Goal: Information Seeking & Learning: Learn about a topic

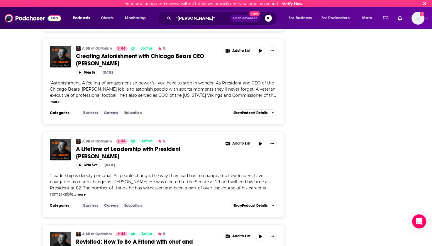
scroll to position [4738, 0]
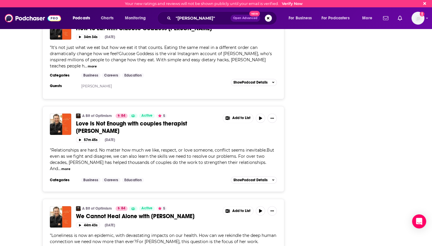
scroll to position [6909, 0]
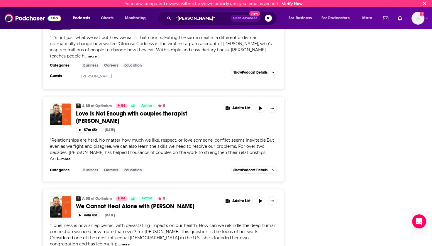
drag, startPoint x: 180, startPoint y: 145, endPoint x: 212, endPoint y: 146, distance: 31.7
copy span "[PERSON_NAME]"
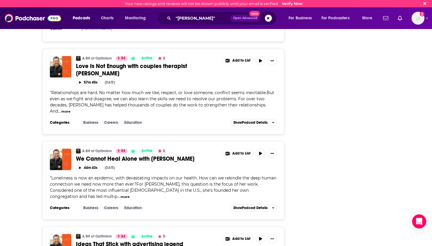
scroll to position [6971, 0]
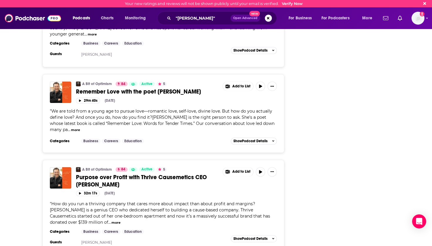
scroll to position [9218, 0]
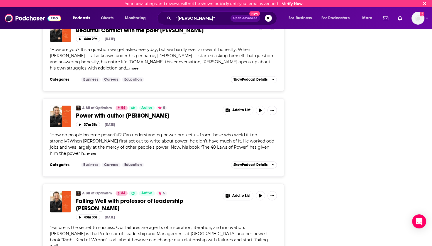
scroll to position [9453, 0]
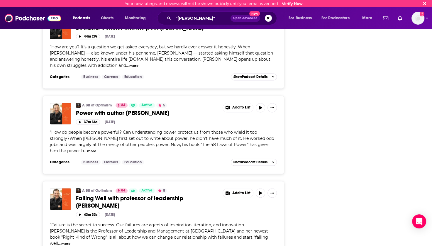
drag, startPoint x: 149, startPoint y: 184, endPoint x: 179, endPoint y: 186, distance: 30.3
copy span "[PERSON_NAME]"
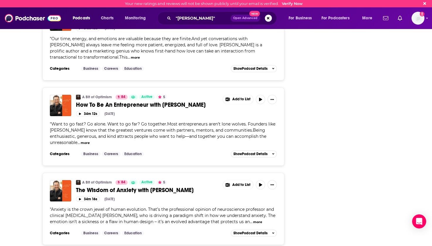
scroll to position [11301, 0]
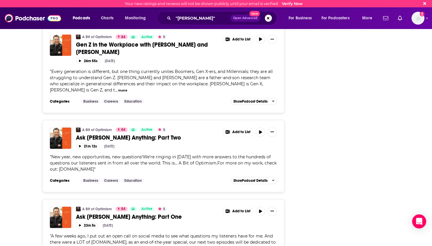
scroll to position [12005, 0]
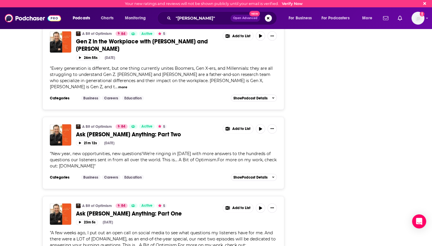
drag, startPoint x: 49, startPoint y: 152, endPoint x: 82, endPoint y: 151, distance: 32.6
copy span "Dr [PERSON_NAME]"
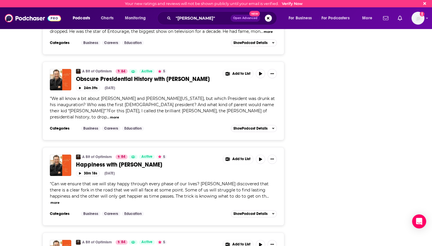
scroll to position [13372, 0]
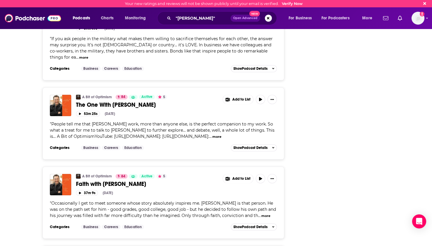
scroll to position [15431, 0]
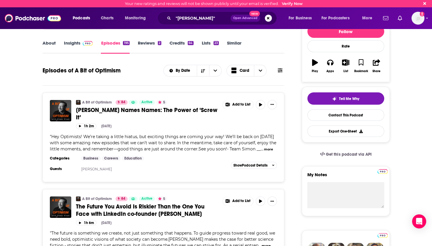
scroll to position [0, 0]
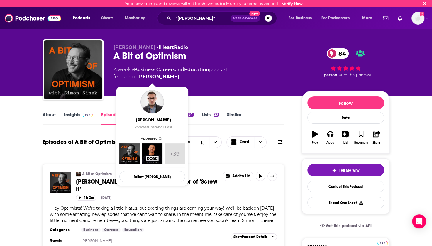
click at [157, 76] on link "[PERSON_NAME]" at bounding box center [158, 76] width 42 height 7
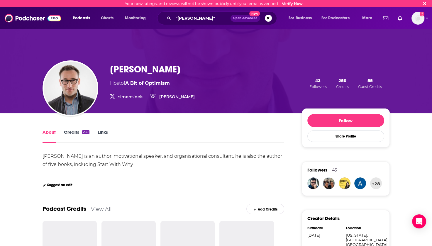
click at [75, 131] on link "Credits 250" at bounding box center [77, 135] width 26 height 13
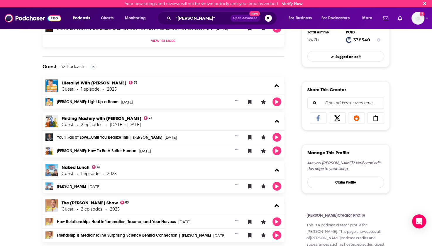
scroll to position [235, 0]
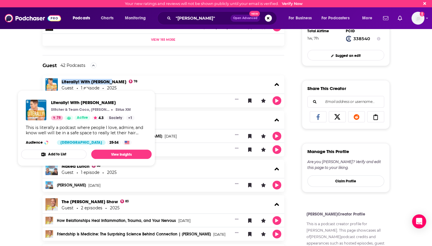
drag, startPoint x: 60, startPoint y: 77, endPoint x: 111, endPoint y: 83, distance: 51.3
click at [111, 83] on div "Literally! With [PERSON_NAME] 78 Guest 1 episode 2025" at bounding box center [164, 84] width 242 height 18
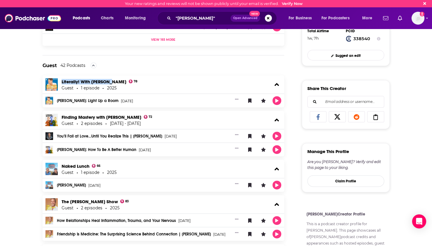
copy link "Literally! With [PERSON_NAME]"
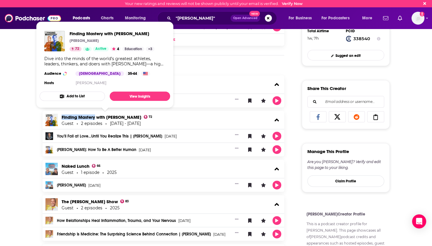
drag, startPoint x: 60, startPoint y: 113, endPoint x: 96, endPoint y: 117, distance: 36.1
click at [96, 117] on div "Finding Mastery with [PERSON_NAME] 72 Guest 2 episodes [DATE] - [DATE]" at bounding box center [164, 120] width 242 height 18
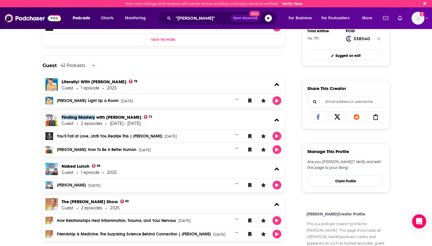
copy link "Finding Mastery"
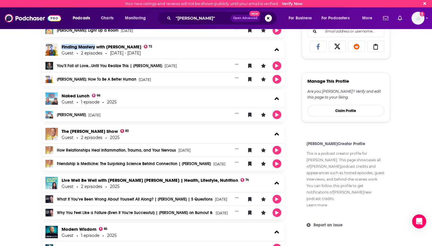
scroll to position [323, 0]
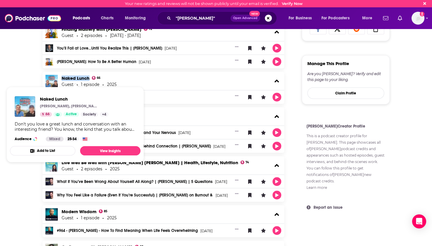
drag, startPoint x: 60, startPoint y: 74, endPoint x: 88, endPoint y: 77, distance: 28.1
click at [88, 77] on div "Naked Lunch 66 Guest 1 episode 2025" at bounding box center [164, 81] width 242 height 18
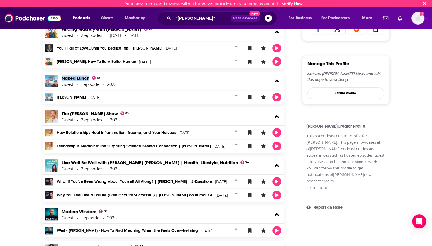
copy link "Naked Lunch"
drag, startPoint x: 68, startPoint y: 108, endPoint x: 94, endPoint y: 109, distance: 25.6
click at [94, 109] on div "The [PERSON_NAME] Show 83 Guest 2 episodes 2025" at bounding box center [164, 116] width 242 height 18
copy link "[PERSON_NAME]"
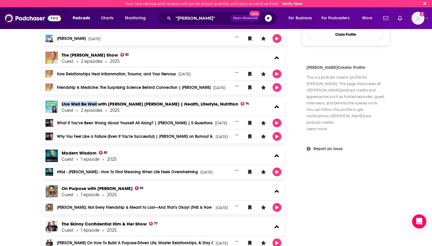
drag, startPoint x: 60, startPoint y: 100, endPoint x: 99, endPoint y: 107, distance: 39.1
click at [99, 107] on div "Live Well Be Well with [PERSON_NAME] [PERSON_NAME] | Health, Lifestyle, Nutriti…" at bounding box center [164, 107] width 242 height 18
copy link "Live Well Be Well"
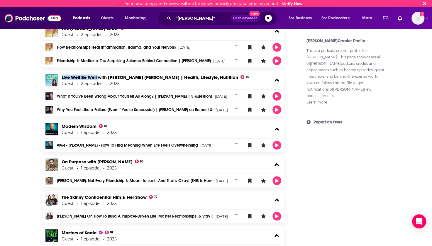
scroll to position [411, 0]
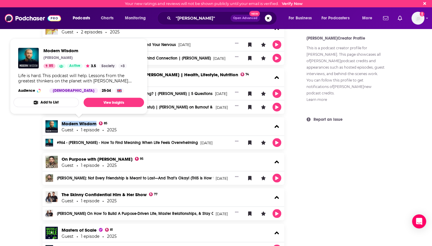
drag, startPoint x: 60, startPoint y: 118, endPoint x: 96, endPoint y: 121, distance: 36.8
click at [96, 121] on div "Modern Wisdom 85 Guest 1 episode 2025" at bounding box center [164, 126] width 242 height 18
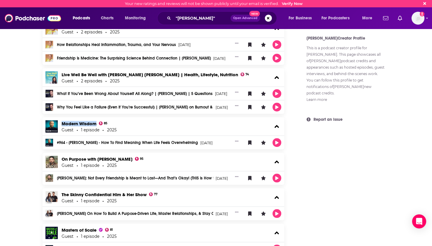
copy link "Modern Wisdom"
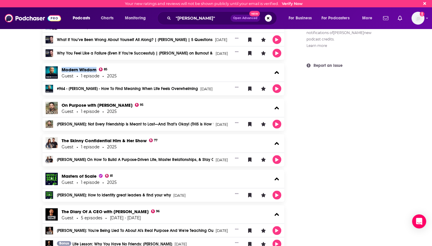
scroll to position [469, 0]
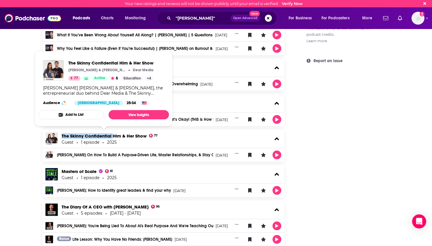
drag, startPoint x: 61, startPoint y: 130, endPoint x: 112, endPoint y: 132, distance: 51.4
click at [112, 132] on div "The Skinny Confidential Him & Her Show 77 Guest 1 episode 2025" at bounding box center [164, 139] width 242 height 18
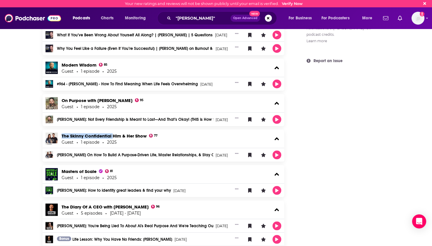
copy link "The Skinny Confidential"
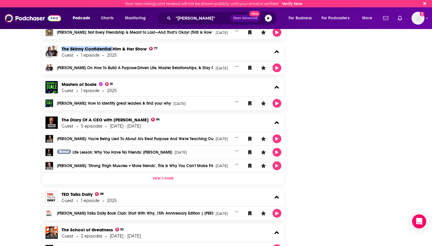
scroll to position [557, 0]
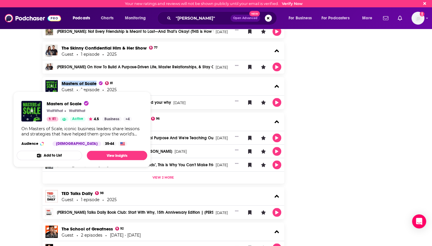
drag, startPoint x: 61, startPoint y: 78, endPoint x: 96, endPoint y: 80, distance: 35.0
click at [96, 80] on div "Masters of Scale 81 Guest 1 episode 2025" at bounding box center [164, 86] width 242 height 18
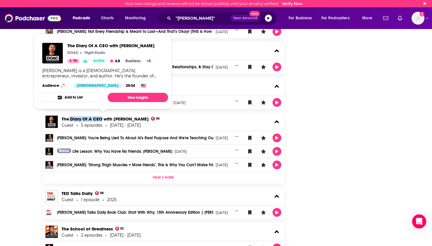
drag, startPoint x: 68, startPoint y: 113, endPoint x: 102, endPoint y: 116, distance: 34.5
click at [102, 116] on div "The Diary Of A CEO with [PERSON_NAME] 96 Guest 5 episodes [DATE] - [DATE]" at bounding box center [164, 122] width 242 height 18
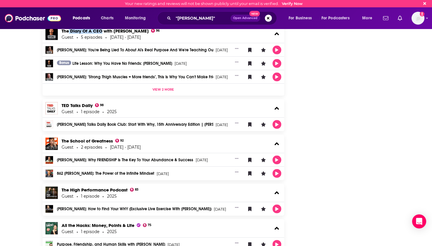
scroll to position [675, 0]
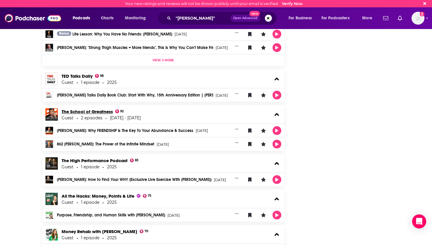
drag, startPoint x: 68, startPoint y: 107, endPoint x: 75, endPoint y: 105, distance: 7.3
click at [81, 105] on div "The School of Greatness 92 Guest 2 episodes [DATE] - [DATE]" at bounding box center [164, 114] width 242 height 18
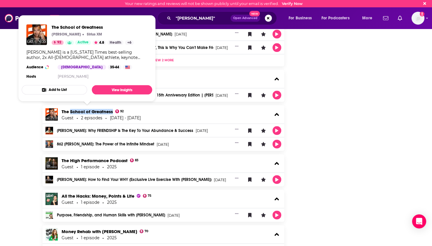
drag, startPoint x: 70, startPoint y: 106, endPoint x: 112, endPoint y: 110, distance: 42.7
click at [112, 110] on div "The School of Greatness 92 Guest 2 episodes [DATE] - [DATE]" at bounding box center [164, 114] width 242 height 18
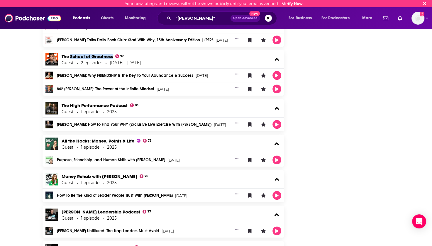
scroll to position [733, 0]
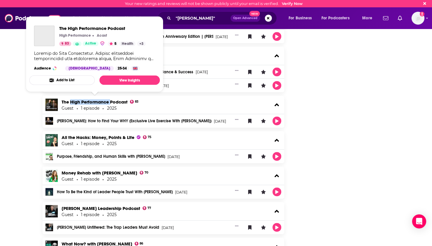
drag, startPoint x: 70, startPoint y: 96, endPoint x: 110, endPoint y: 98, distance: 40.3
click at [110, 98] on div "The High Performance Podcast 83 Guest 1 episode 2025" at bounding box center [164, 105] width 242 height 18
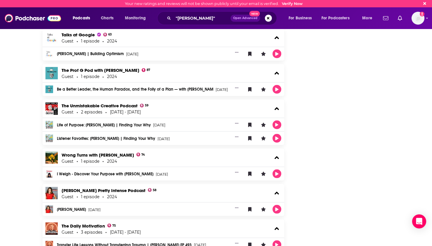
scroll to position [968, 0]
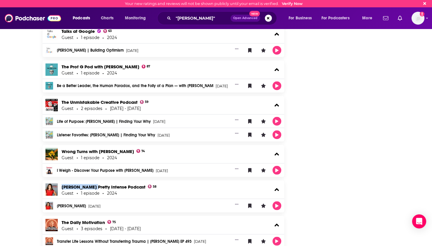
drag, startPoint x: 61, startPoint y: 181, endPoint x: 93, endPoint y: 181, distance: 31.7
click at [93, 181] on div "[PERSON_NAME] Pretty Intense Podcast 58 Guest 1 episode 2024" at bounding box center [164, 189] width 242 height 18
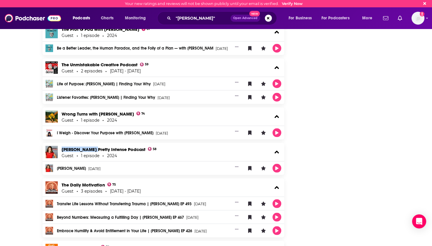
scroll to position [1027, 0]
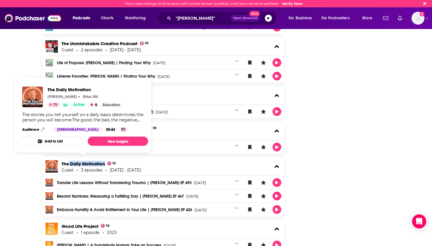
drag, startPoint x: 69, startPoint y: 158, endPoint x: 104, endPoint y: 161, distance: 35.4
click at [104, 161] on div "The Daily Motivation 75 Guest 3 episodes [DATE] - [DATE]" at bounding box center [164, 166] width 242 height 18
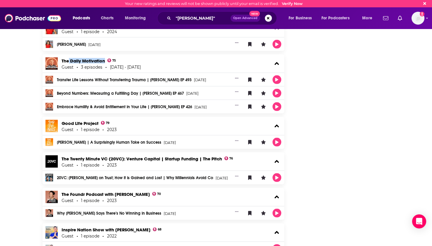
scroll to position [1144, 0]
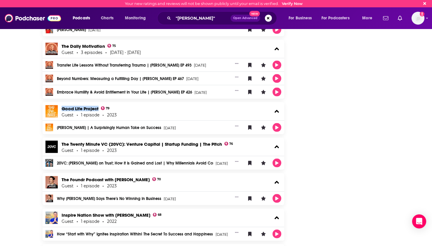
drag, startPoint x: 62, startPoint y: 103, endPoint x: 98, endPoint y: 105, distance: 36.7
click at [98, 105] on div "Good Life Project 79 Guest 1 episode 2023" at bounding box center [164, 111] width 242 height 18
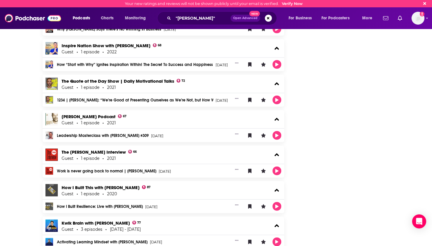
scroll to position [1320, 0]
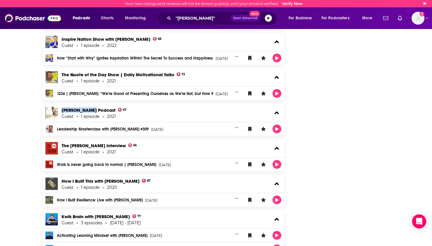
drag, startPoint x: 61, startPoint y: 103, endPoint x: 94, endPoint y: 104, distance: 32.6
click at [94, 104] on div "[PERSON_NAME] Podcast 67 Guest 1 episode 2021" at bounding box center [164, 113] width 242 height 18
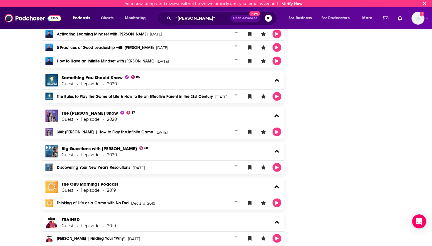
scroll to position [1508, 0]
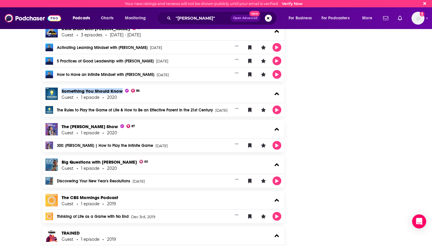
drag, startPoint x: 61, startPoint y: 83, endPoint x: 123, endPoint y: 84, distance: 62.2
click at [123, 85] on div "Something You Should Know 86 Guest 1 episode 2020" at bounding box center [164, 94] width 242 height 18
